Goal: Information Seeking & Learning: Learn about a topic

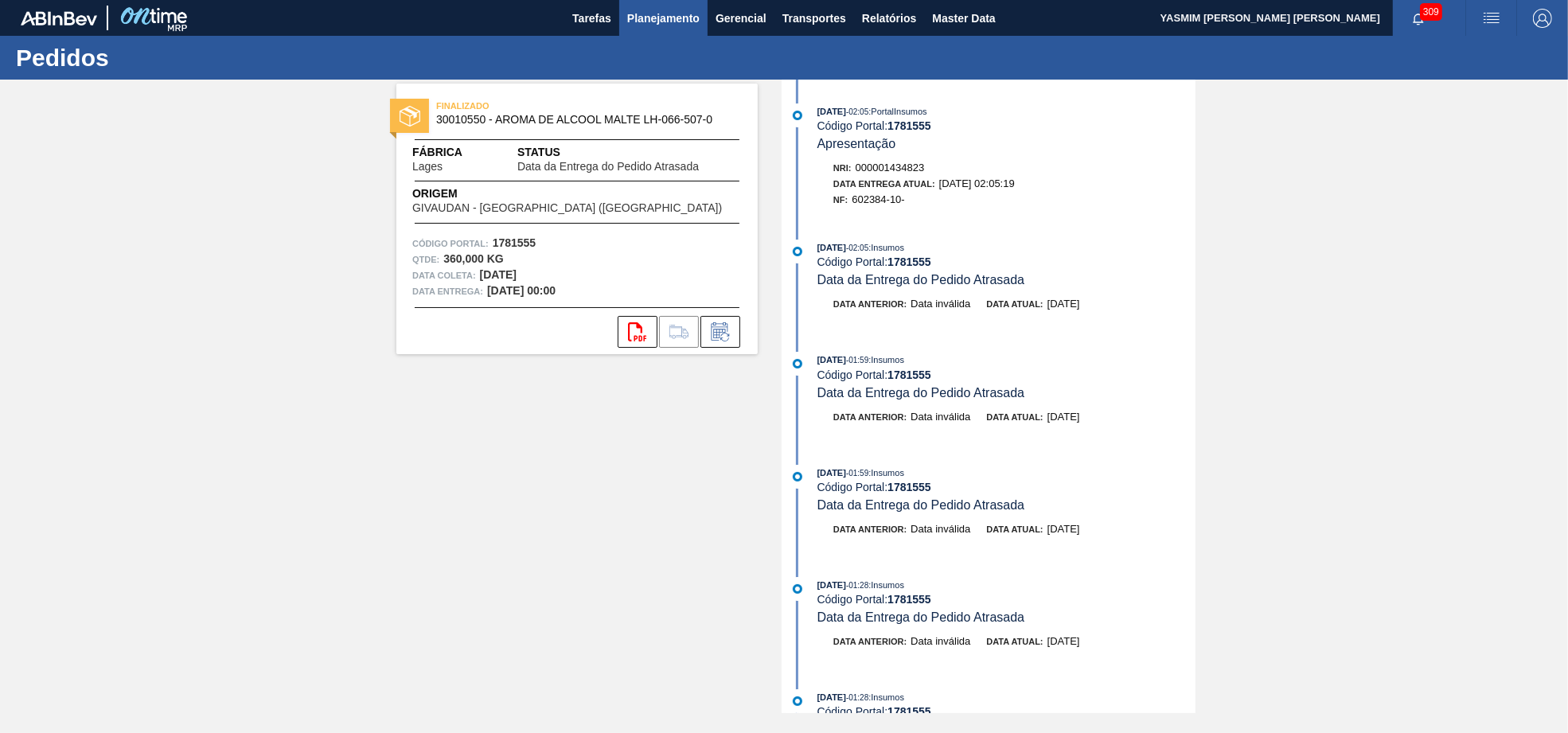
click at [637, 21] on span "Planejamento" at bounding box center [663, 18] width 72 height 19
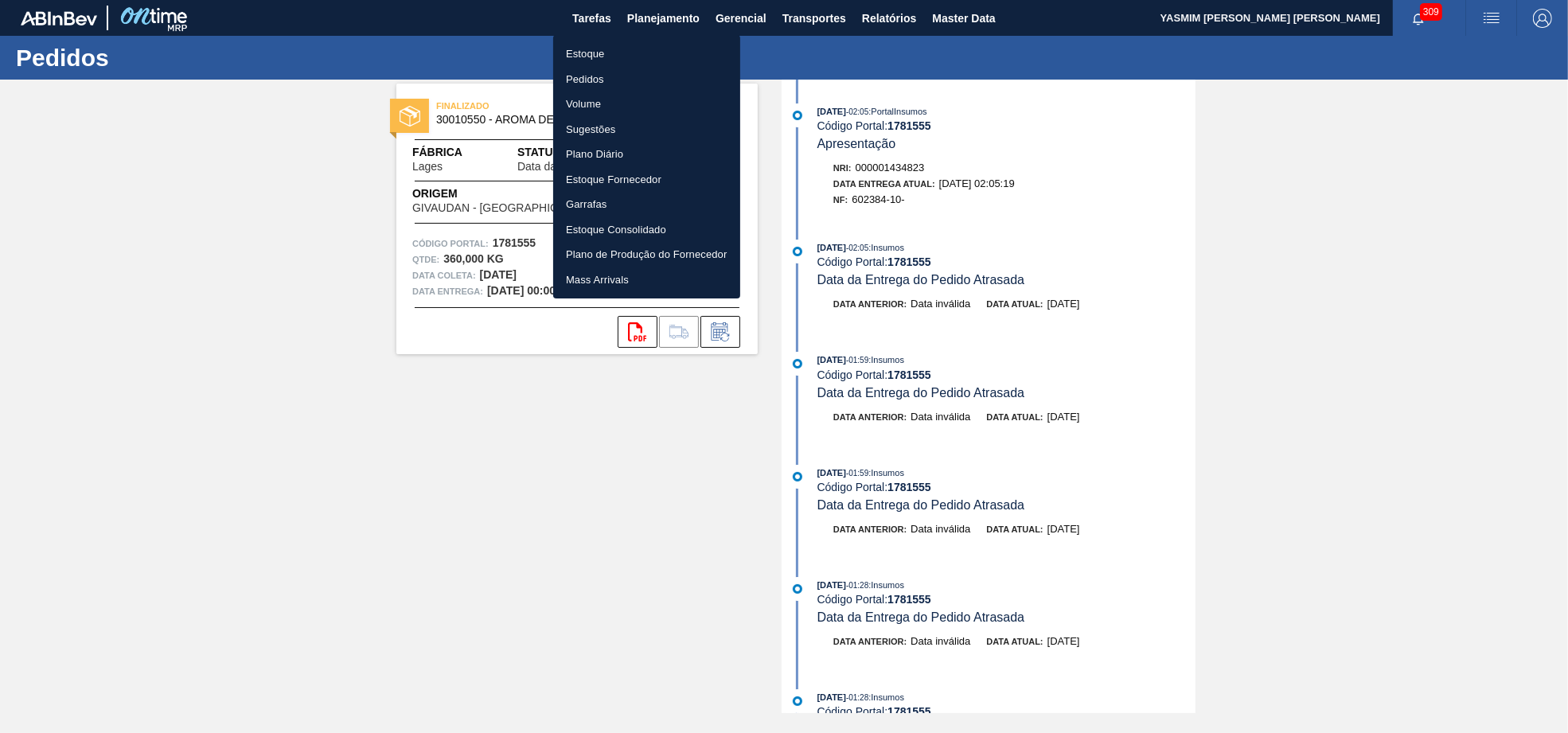
click at [642, 46] on li "Estoque" at bounding box center [646, 55] width 187 height 26
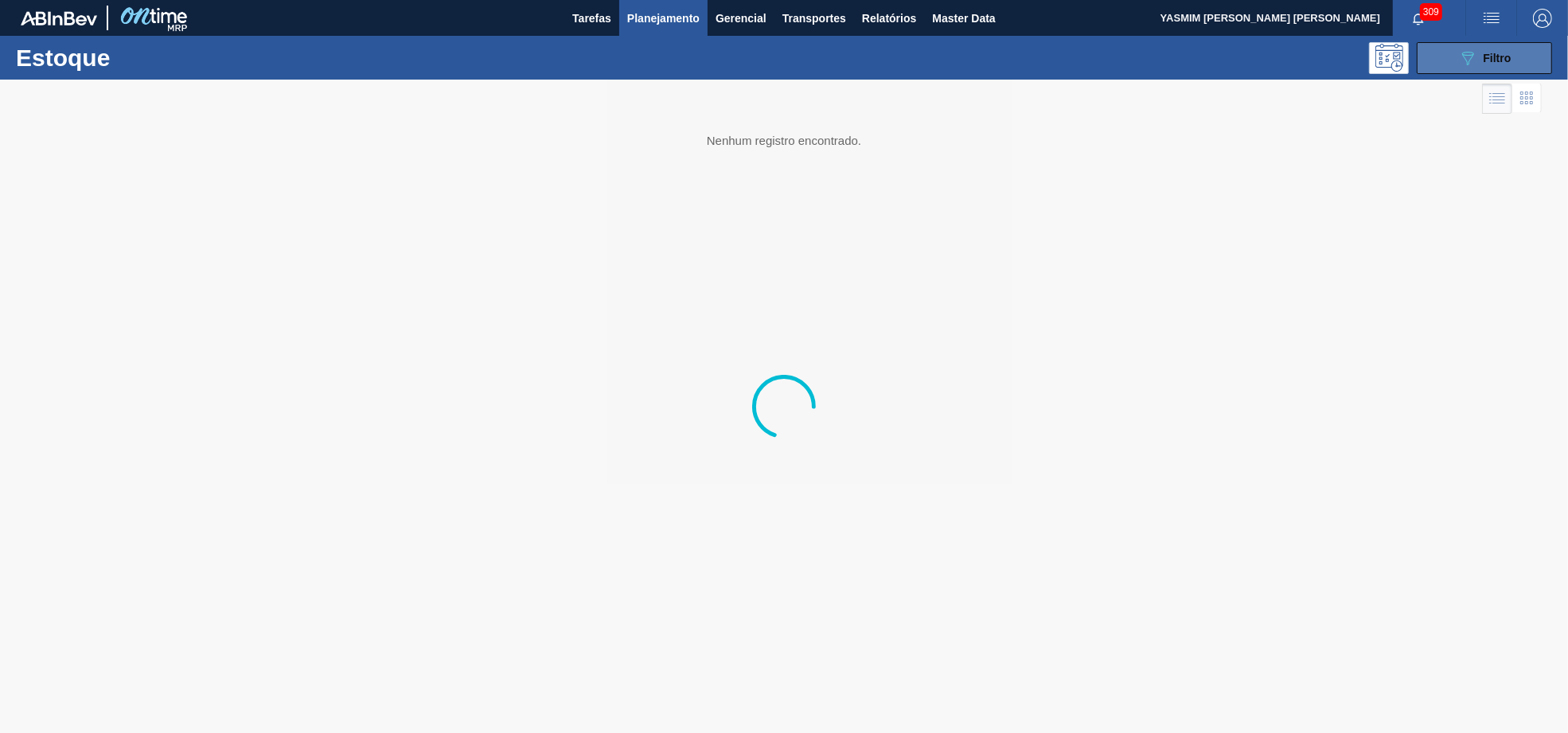
click at [1471, 51] on div "089F7B8B-B2A5-4AFE-B5C0-19BA573D28AC Filtro" at bounding box center [1485, 58] width 54 height 19
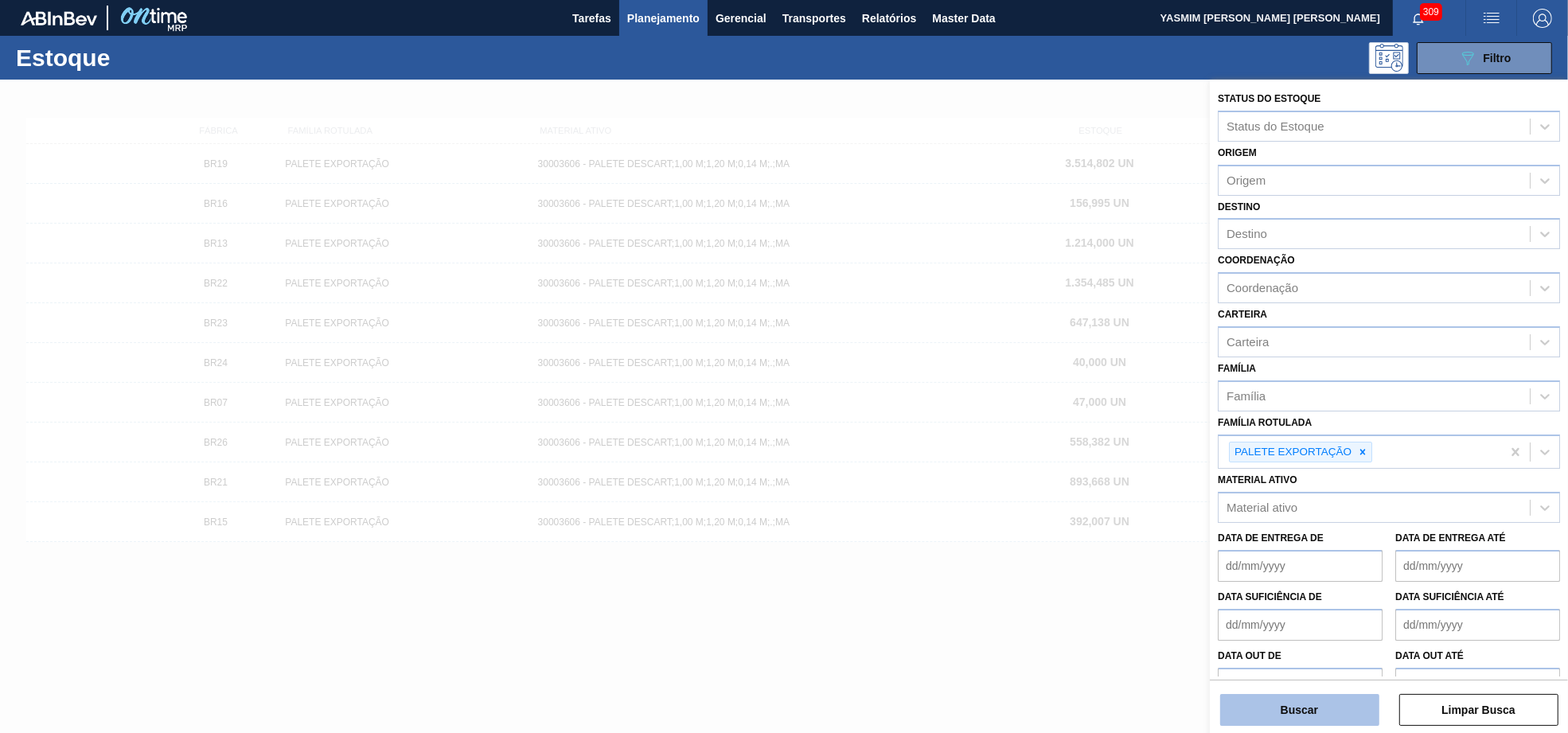
click at [1364, 705] on button "Buscar" at bounding box center [1300, 709] width 159 height 32
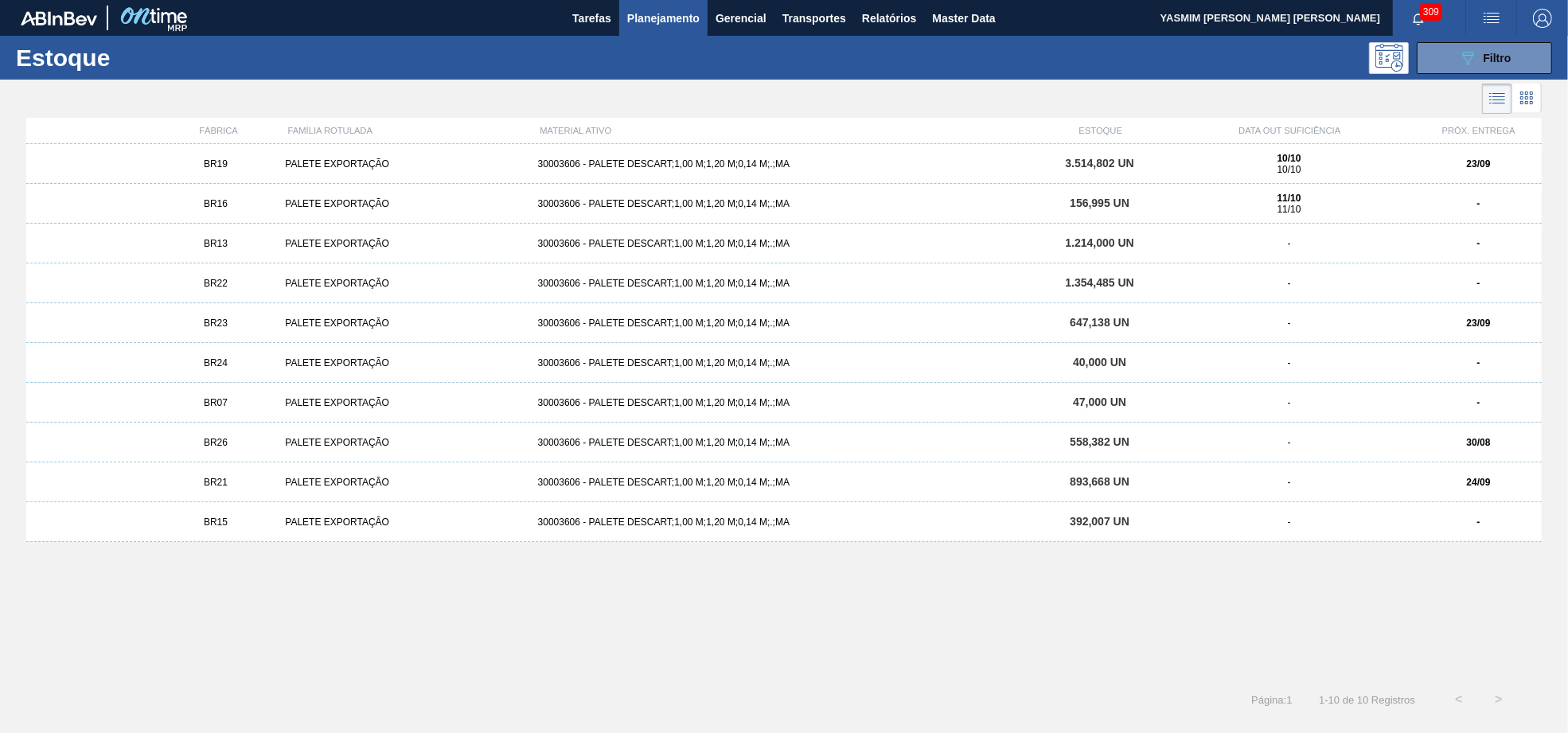
click at [949, 155] on div "BR19 PALETE EXPORTAÇÃO 30003606 - PALETE DESCART;1,00 M;1,20 M;0,14 M;.;MA 3.51…" at bounding box center [783, 164] width 1515 height 40
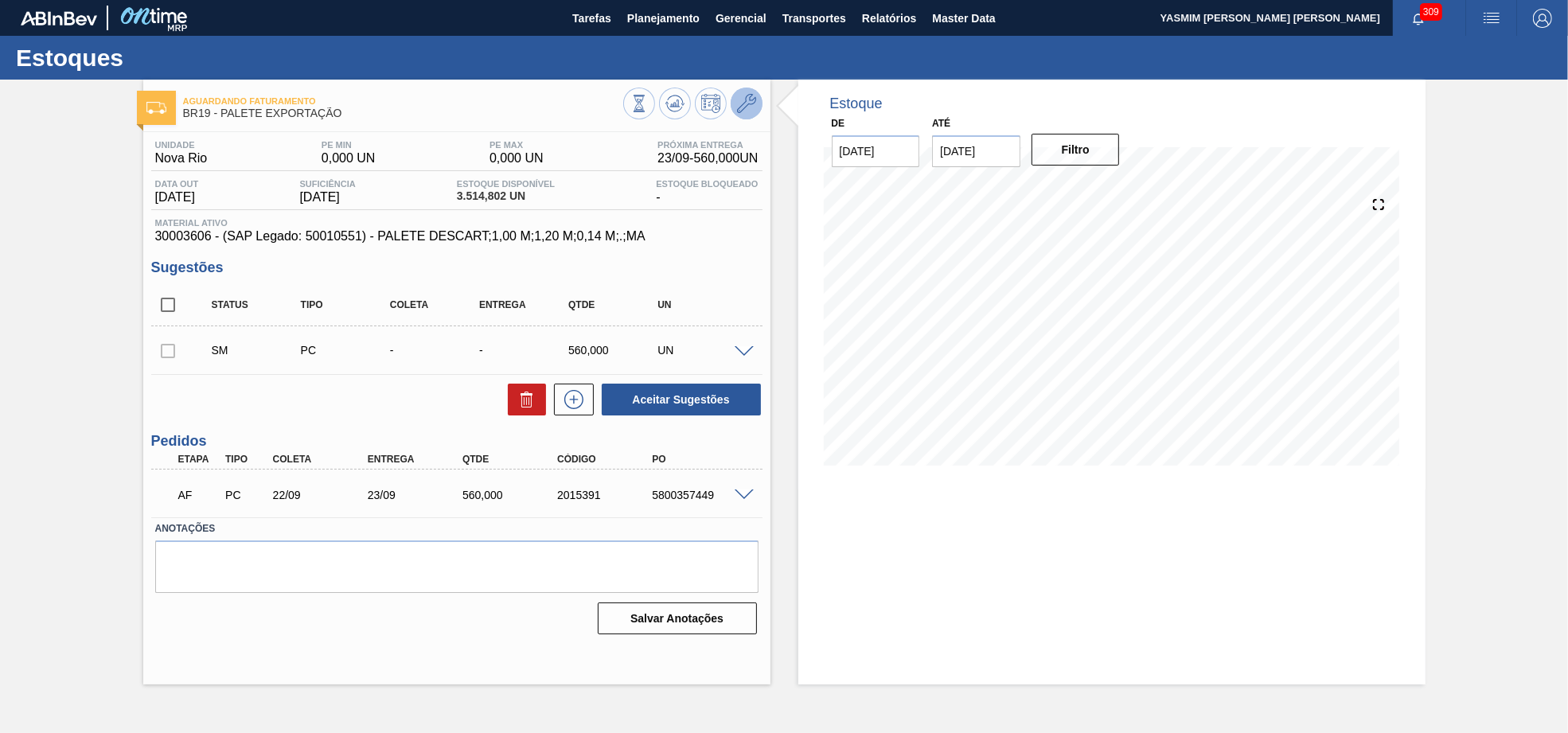
click at [742, 114] on button at bounding box center [746, 103] width 32 height 32
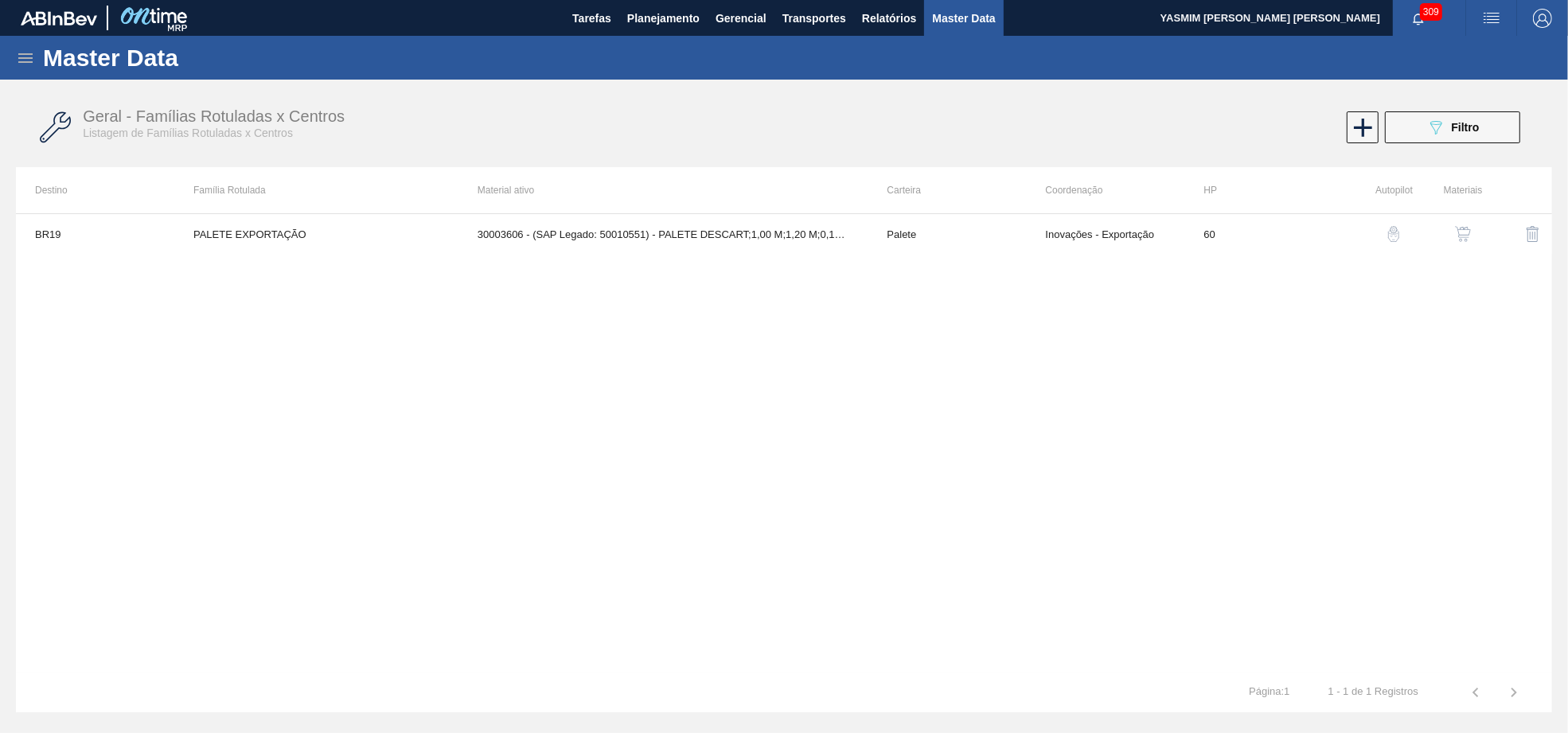
click at [1470, 227] on img "button" at bounding box center [1463, 234] width 16 height 16
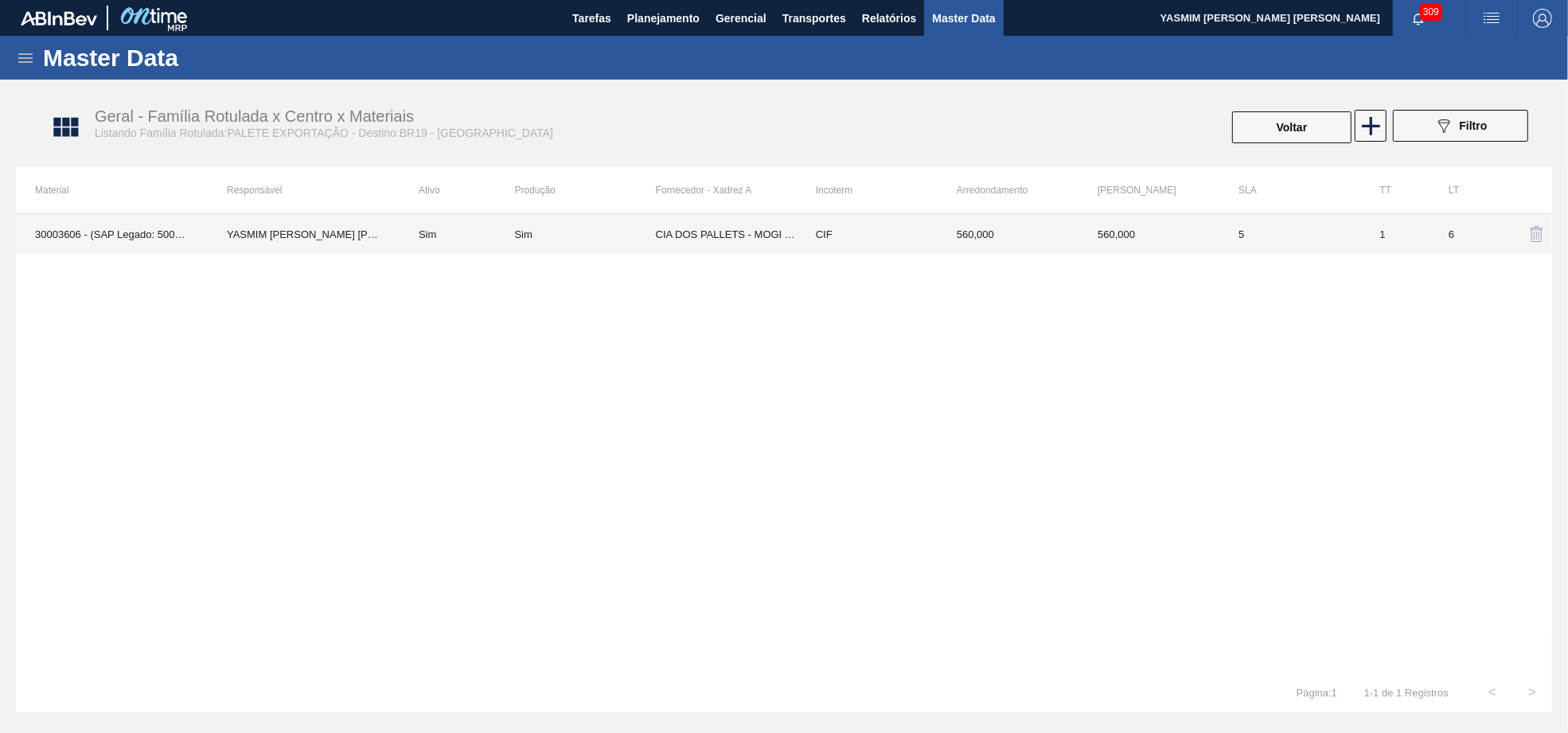
click at [953, 240] on td "560,000" at bounding box center [1008, 234] width 141 height 40
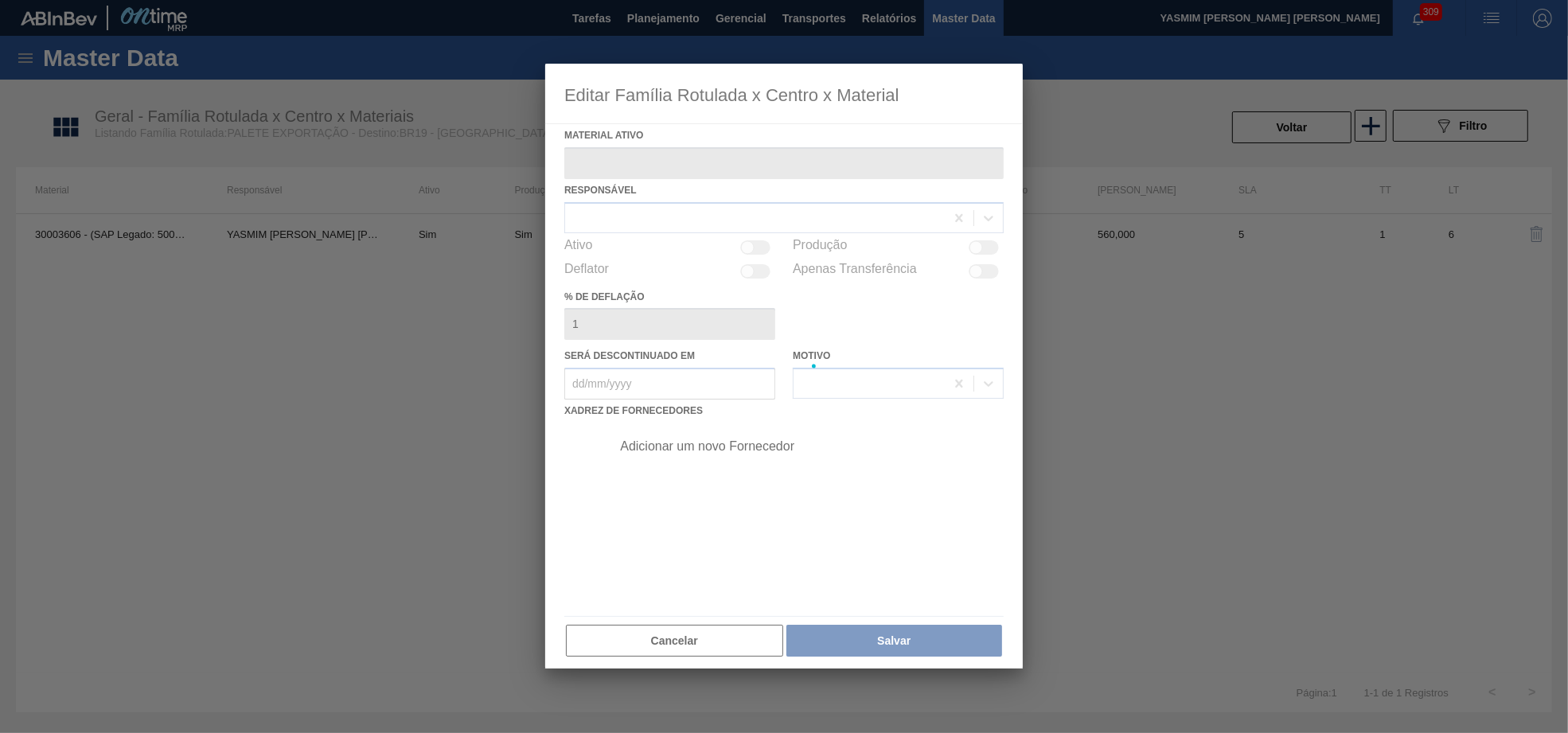
type ativo "30003606 - (SAP Legado: 50010551) - PALETE DESCART;1,00 M;1,20 M;0,14 M;.;MA"
checkbox input "true"
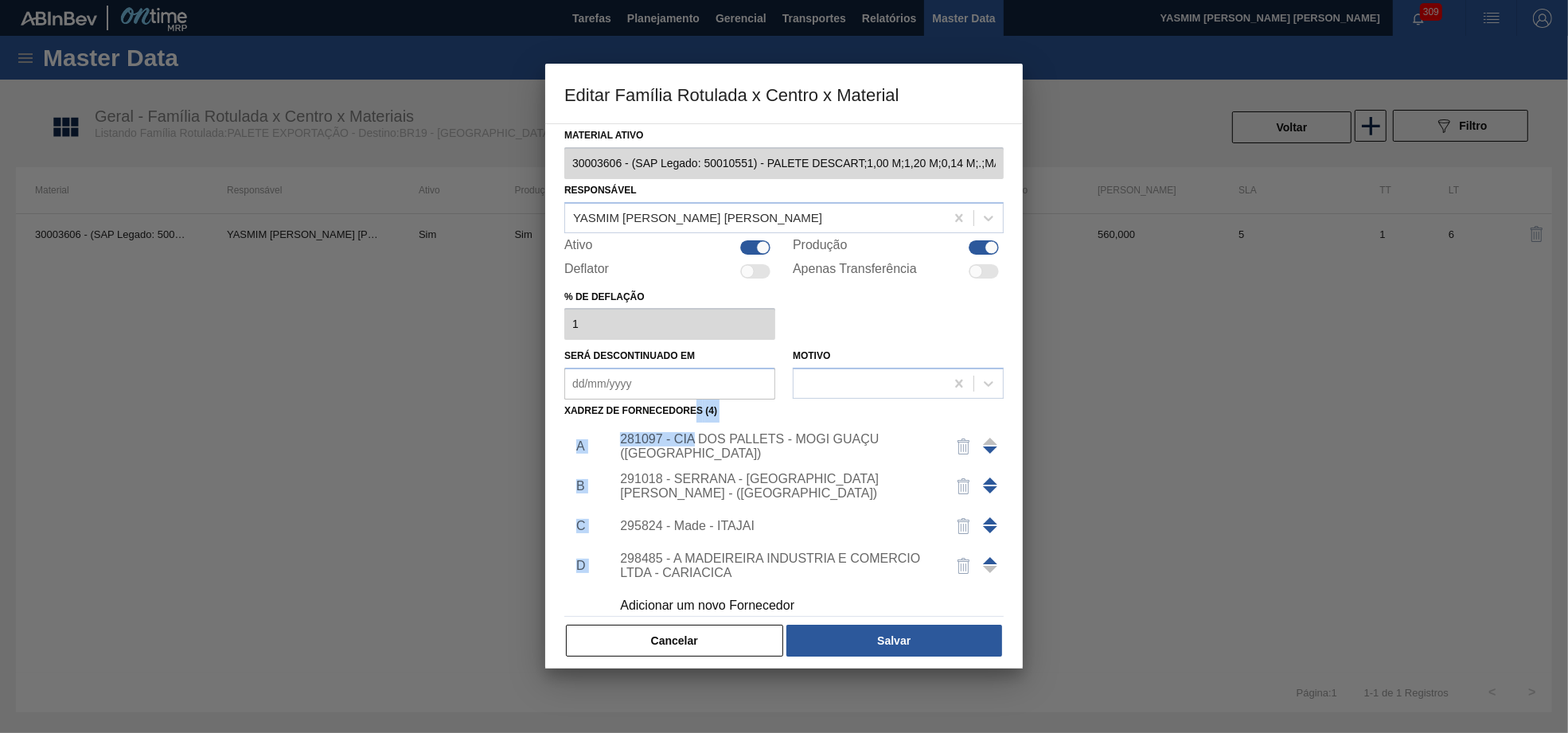
drag, startPoint x: 687, startPoint y: 425, endPoint x: 712, endPoint y: 461, distance: 43.8
click at [711, 460] on div "Material ativo 30003606 - (SAP Legado: 50010551) - PALETE DESCART;1,00 M;1,20 M…" at bounding box center [784, 391] width 440 height 534
click at [708, 460] on div "281097 - CIA DOS PALLETS - MOGI GUAÇU ([GEOGRAPHIC_DATA])" at bounding box center [776, 446] width 312 height 29
